Goal: Information Seeking & Learning: Learn about a topic

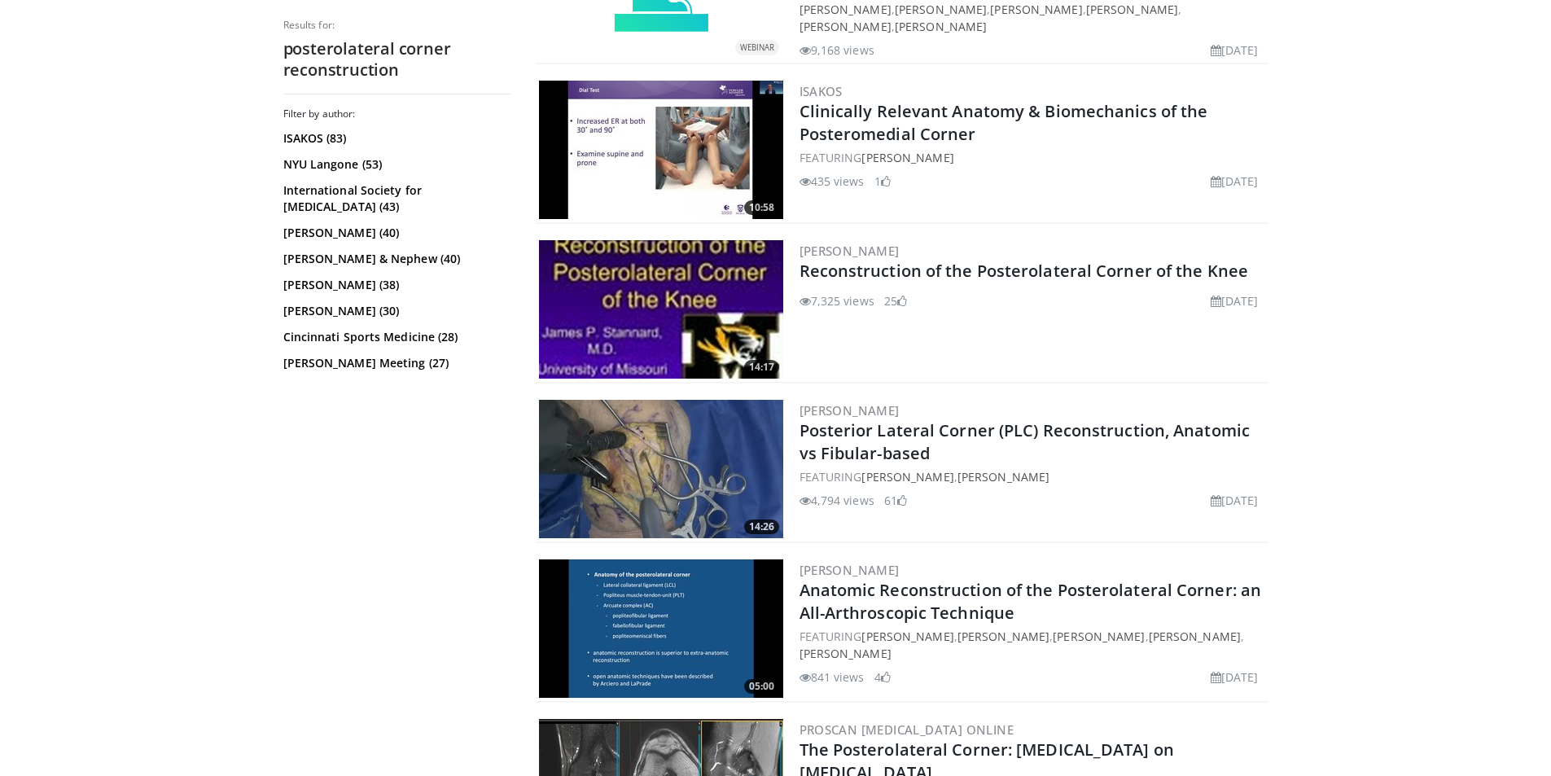
scroll to position [651, 0]
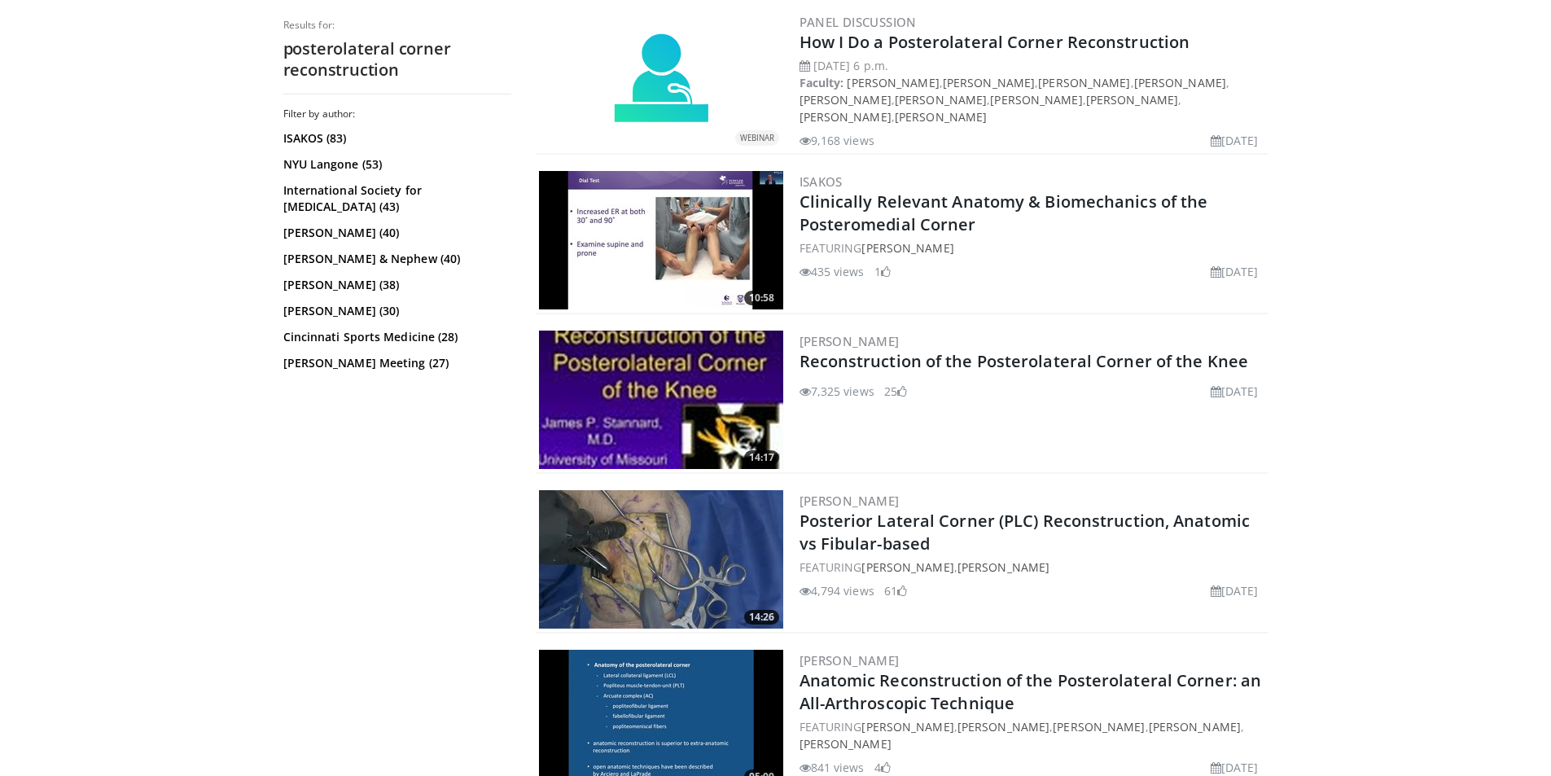
click at [700, 245] on img at bounding box center [661, 240] width 244 height 138
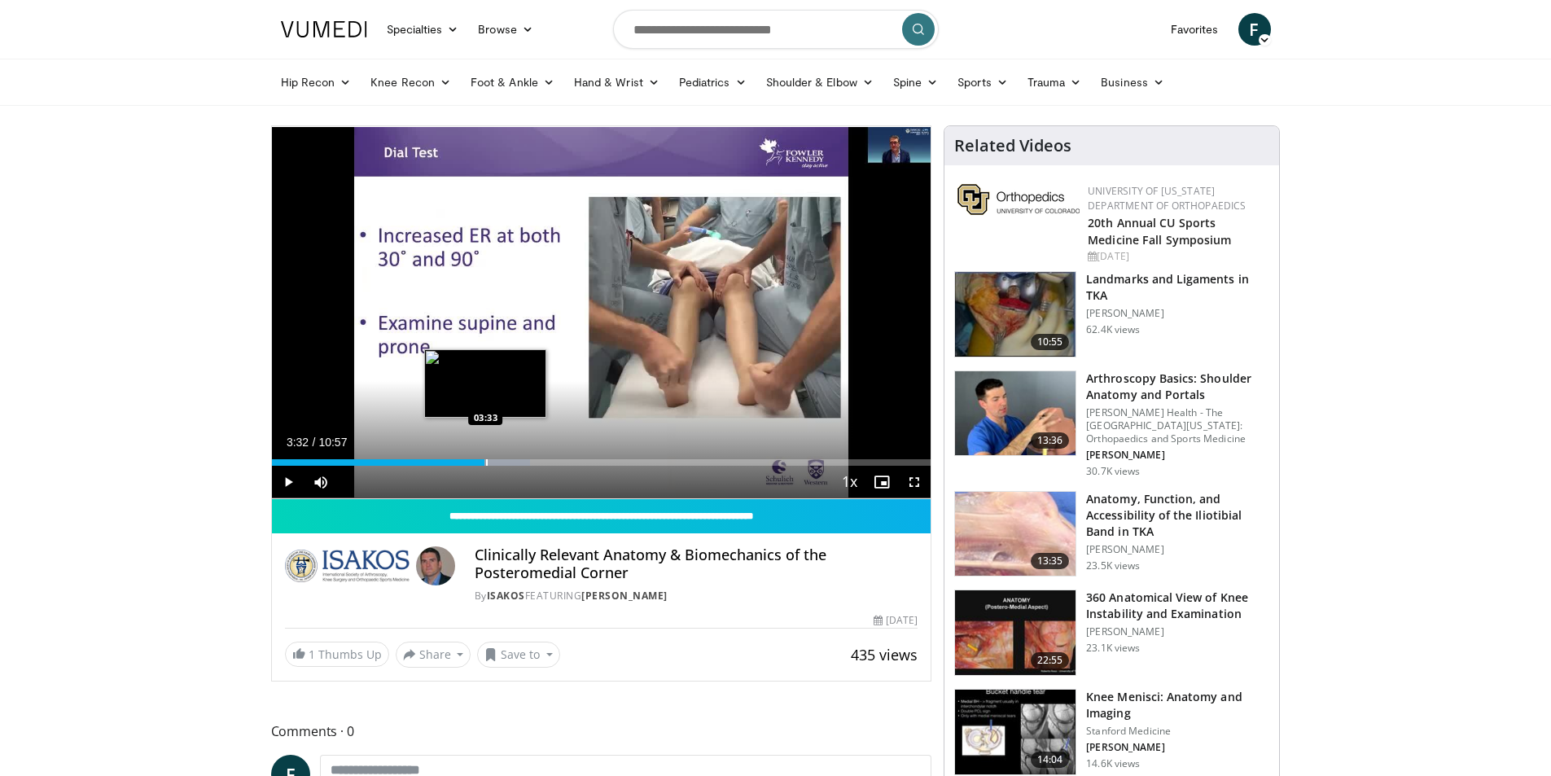
click at [486, 462] on div "Progress Bar" at bounding box center [487, 462] width 2 height 7
click at [497, 464] on div "Progress Bar" at bounding box center [497, 462] width 2 height 7
click at [517, 463] on div "Progress Bar" at bounding box center [518, 462] width 2 height 7
click at [533, 463] on div "Progress Bar" at bounding box center [533, 462] width 2 height 7
click at [552, 462] on div "Progress Bar" at bounding box center [553, 462] width 2 height 7
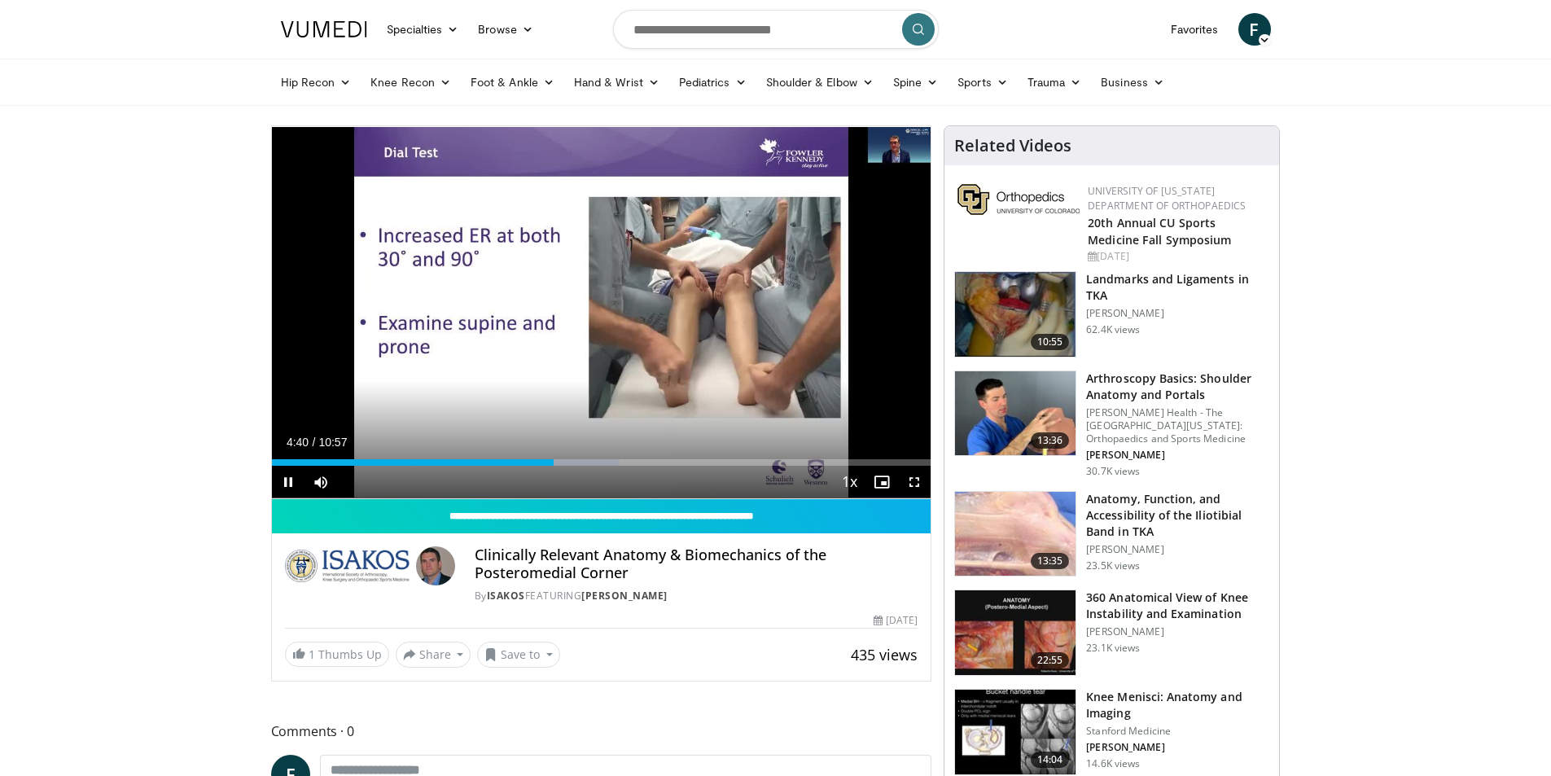
click at [635, 474] on video-js "**********" at bounding box center [602, 312] width 660 height 373
click at [726, 465] on div "Progress Bar" at bounding box center [727, 462] width 2 height 7
click at [777, 462] on div "Progress Bar" at bounding box center [778, 462] width 2 height 7
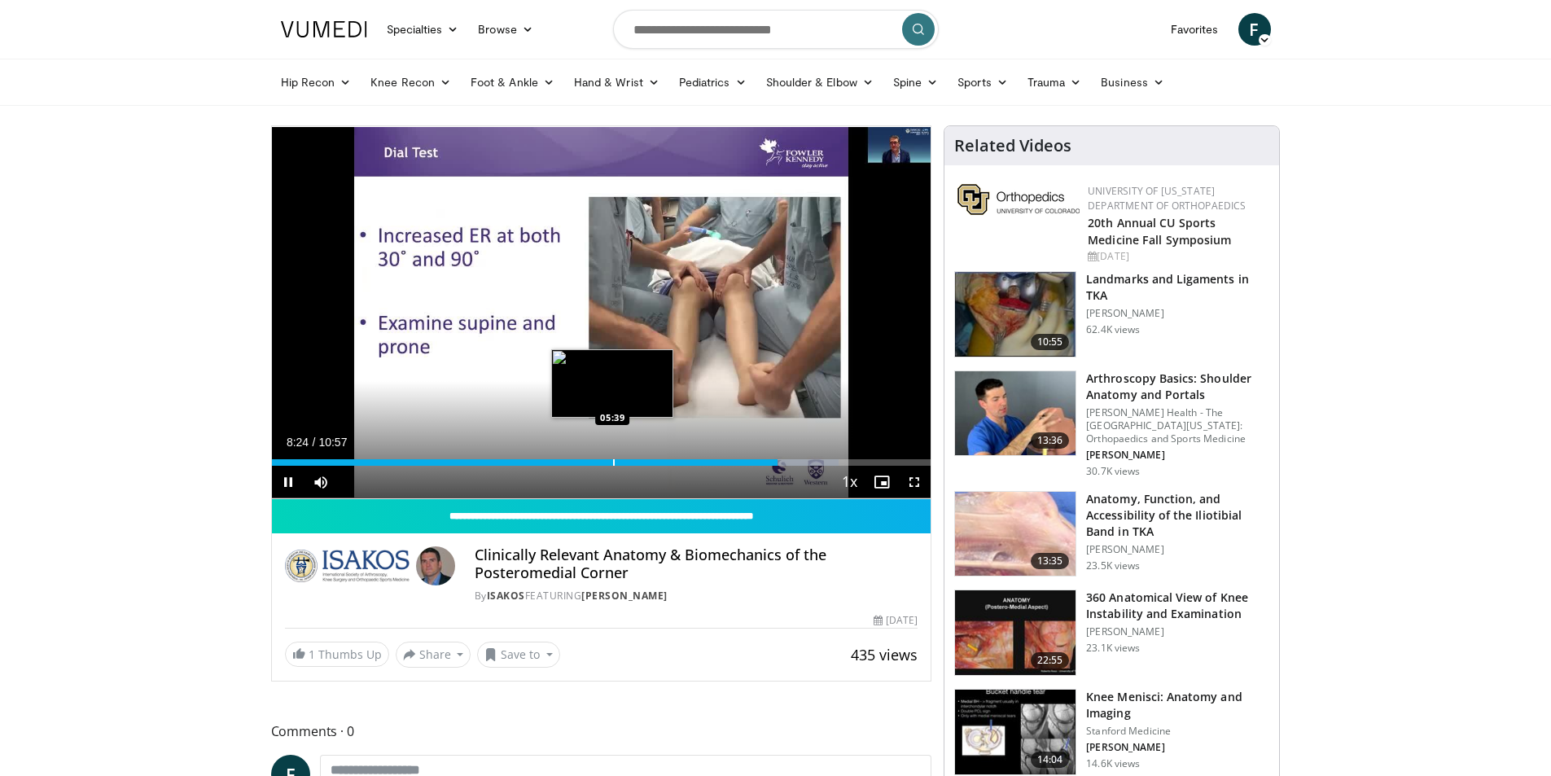
click at [607, 462] on div "08:24" at bounding box center [525, 462] width 506 height 7
drag, startPoint x: 616, startPoint y: 462, endPoint x: 596, endPoint y: 462, distance: 20.4
click at [597, 462] on div "Progress Bar" at bounding box center [598, 462] width 2 height 7
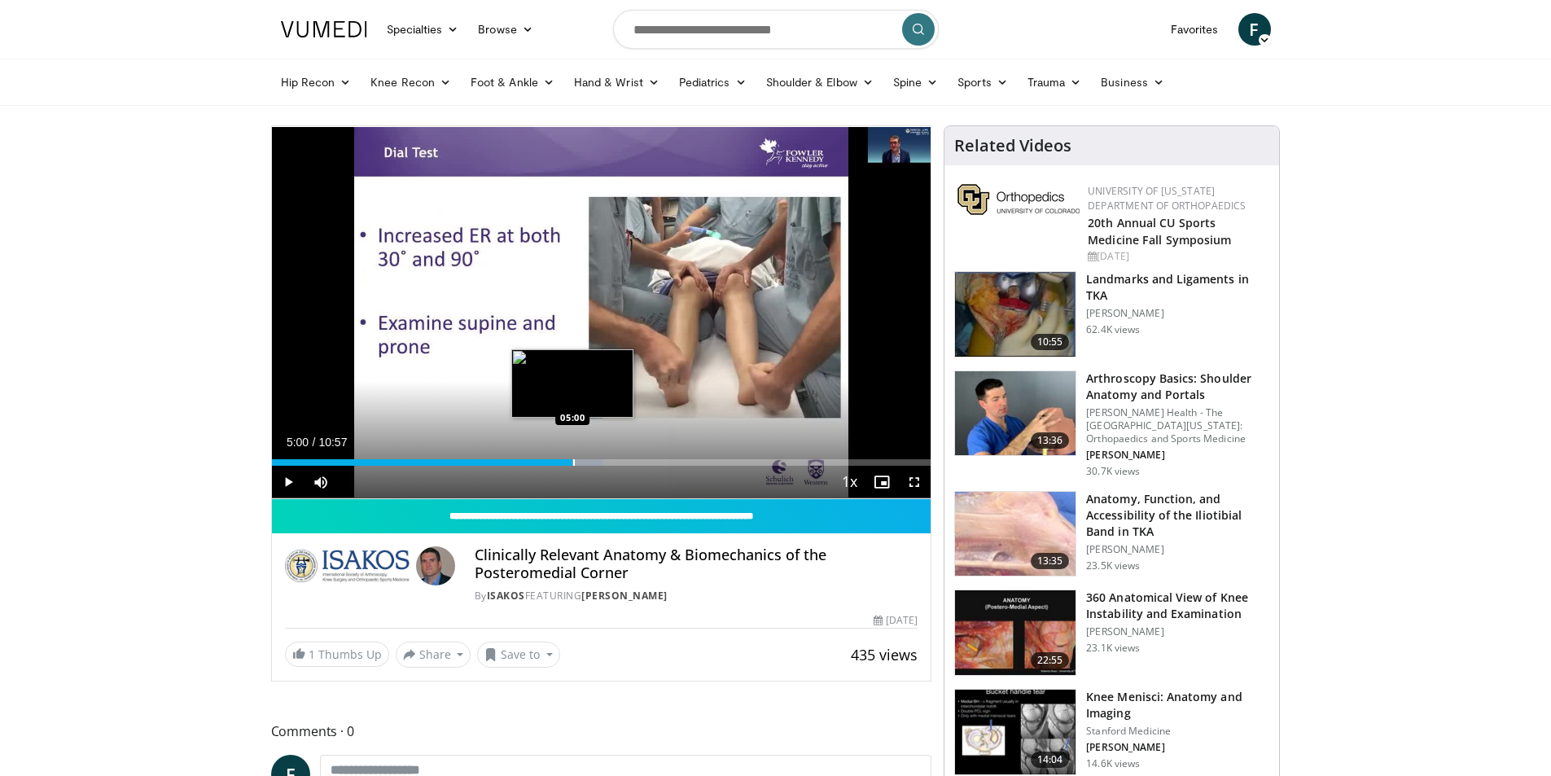
drag, startPoint x: 593, startPoint y: 461, endPoint x: 572, endPoint y: 461, distance: 20.4
click at [573, 461] on div "Progress Bar" at bounding box center [574, 462] width 2 height 7
click at [554, 462] on div "Loaded : 45.28% 04:42 04:41" at bounding box center [602, 457] width 660 height 15
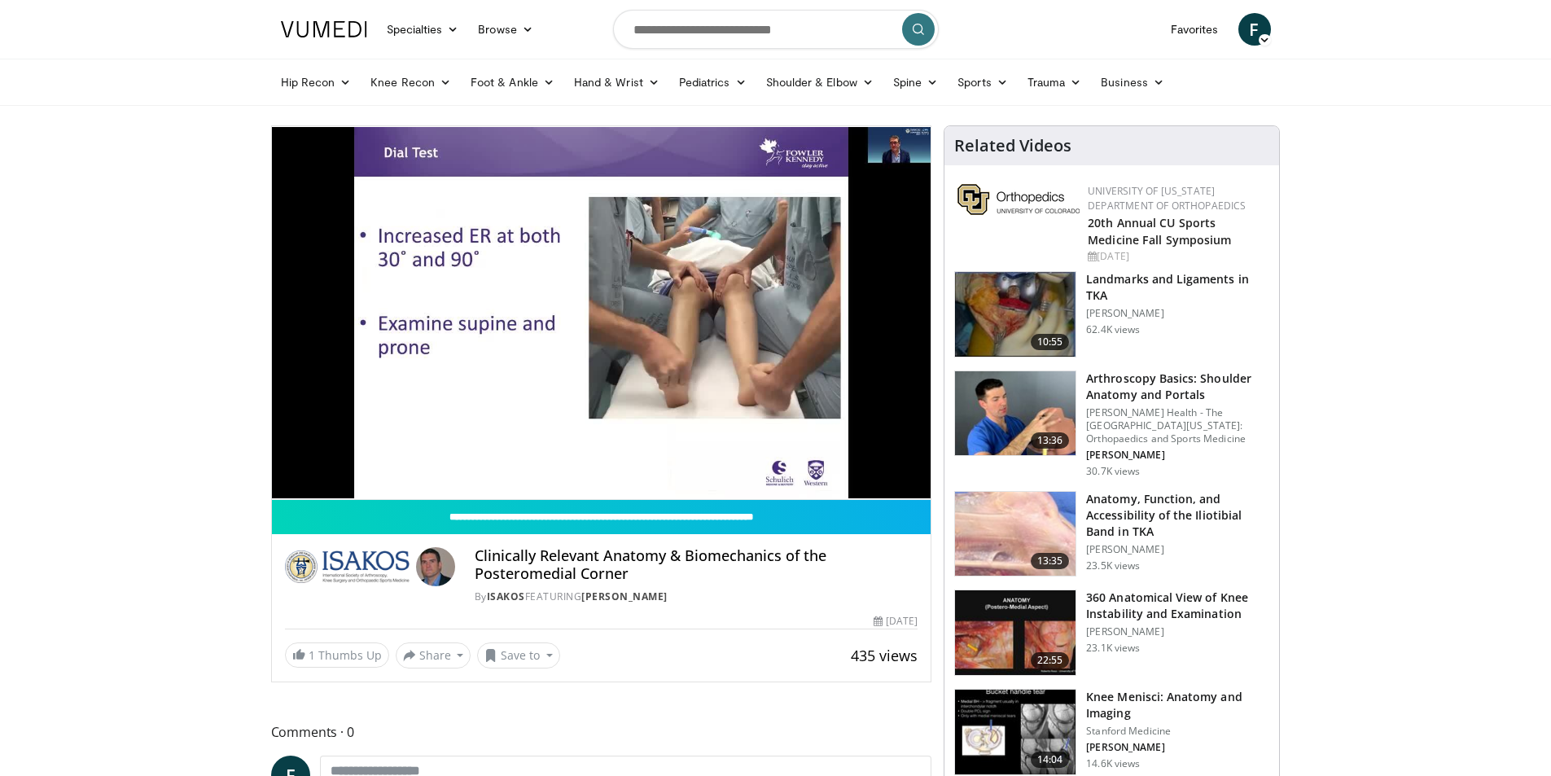
click at [312, 28] on img at bounding box center [324, 29] width 86 height 16
